Goal: Check status: Check status

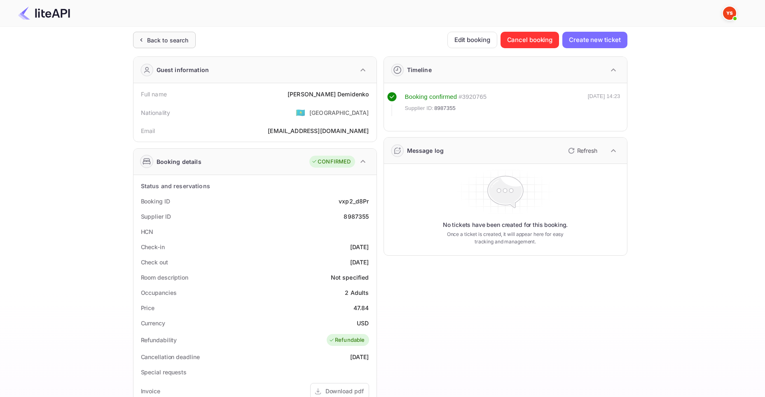
drag, startPoint x: 0, startPoint y: 0, endPoint x: 163, endPoint y: 37, distance: 167.6
click at [163, 37] on div "Back to search" at bounding box center [168, 40] width 42 height 9
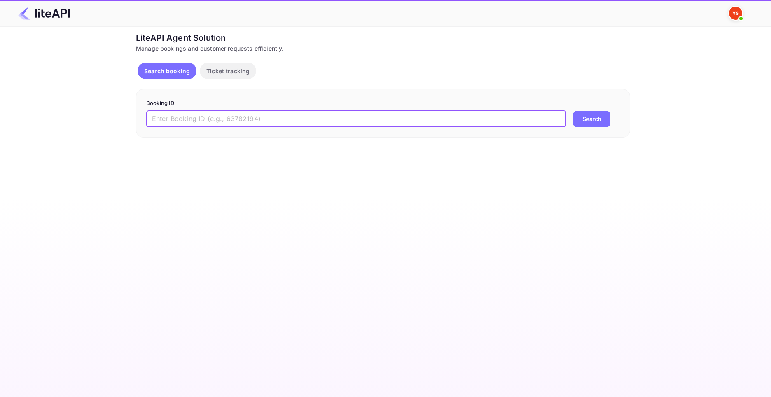
click at [221, 121] on input "text" at bounding box center [356, 119] width 420 height 16
paste input "8810712"
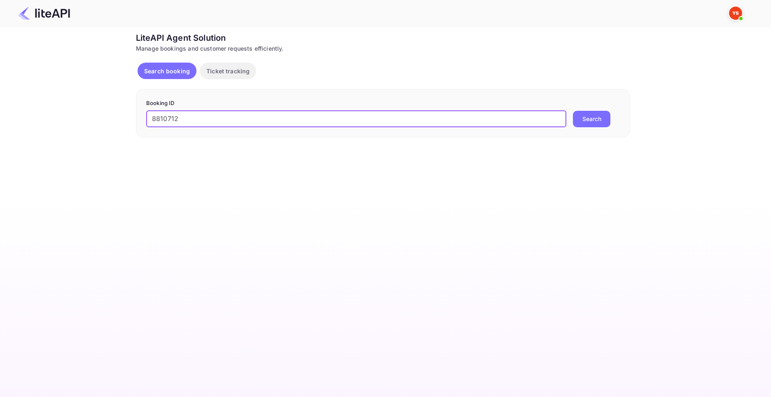
type input "8810712"
click at [573, 111] on button "Search" at bounding box center [591, 119] width 37 height 16
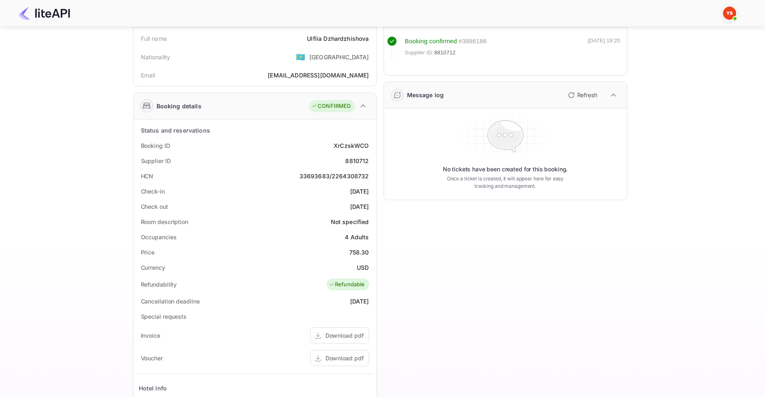
scroll to position [165, 0]
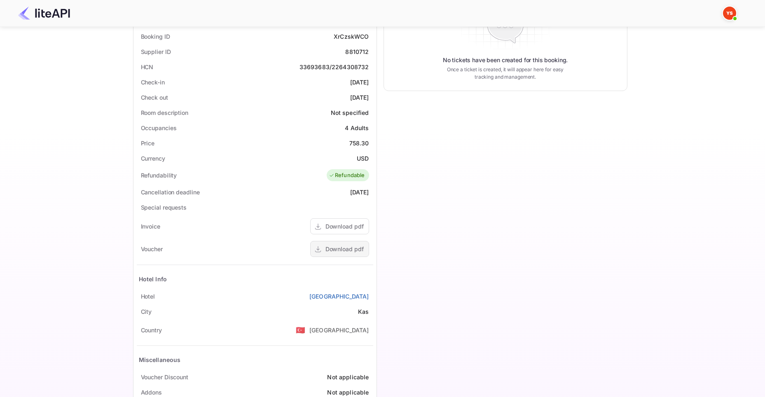
click at [338, 252] on div "Download pdf" at bounding box center [344, 249] width 38 height 9
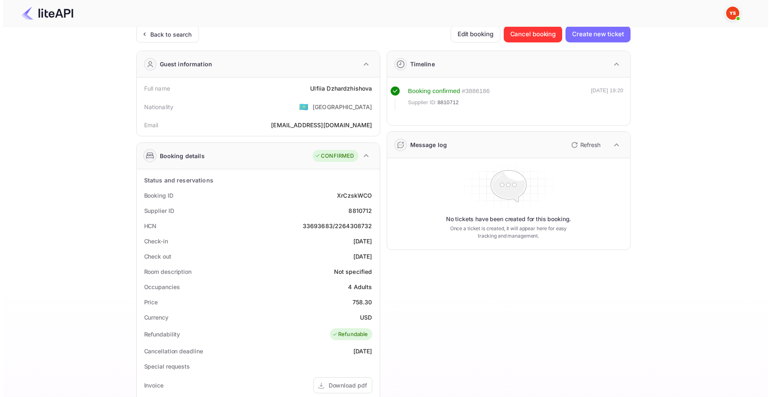
scroll to position [0, 0]
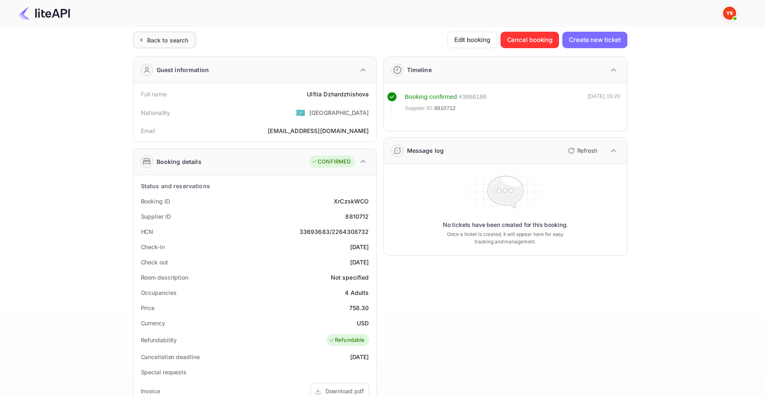
click at [154, 39] on div "Back to search" at bounding box center [168, 40] width 42 height 9
